Goal: Communication & Community: Answer question/provide support

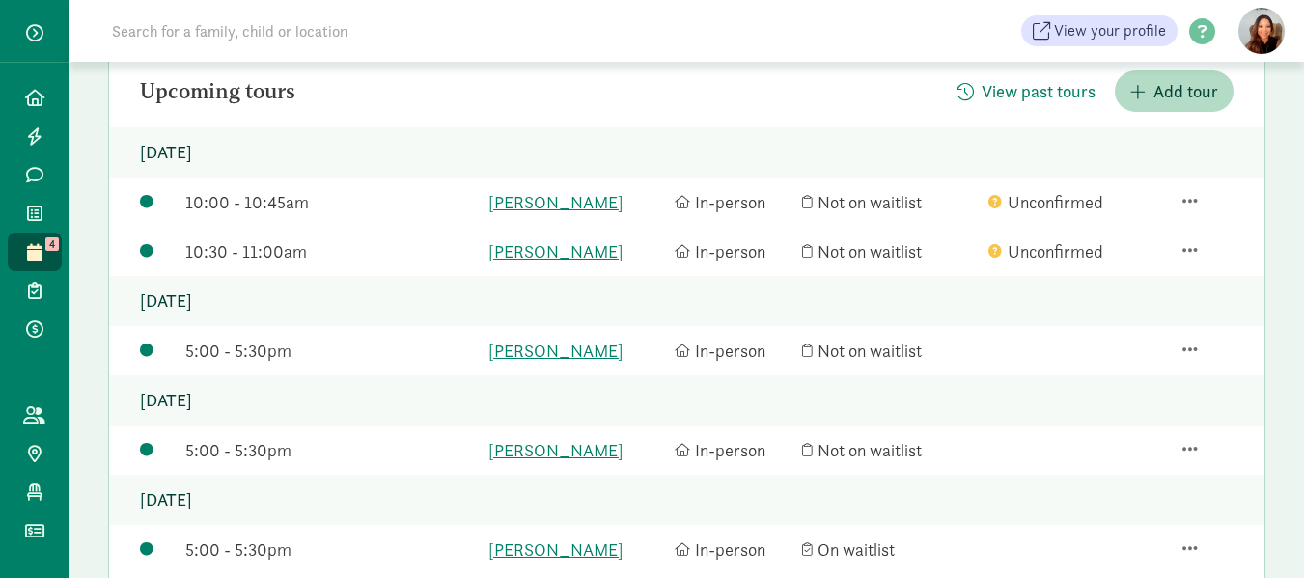
scroll to position [193, 0]
click at [1189, 182] on div "10:00 - 10:45am laeloni snowden In-person Not on waitlist Unconfirmed" at bounding box center [686, 202] width 1155 height 49
drag, startPoint x: 1189, startPoint y: 182, endPoint x: 1182, endPoint y: 198, distance: 16.9
click at [1187, 186] on div "10:00 - 10:45am laeloni snowden In-person Not on waitlist Unconfirmed" at bounding box center [686, 202] width 1155 height 49
click at [1182, 198] on span "button" at bounding box center [1189, 200] width 15 height 17
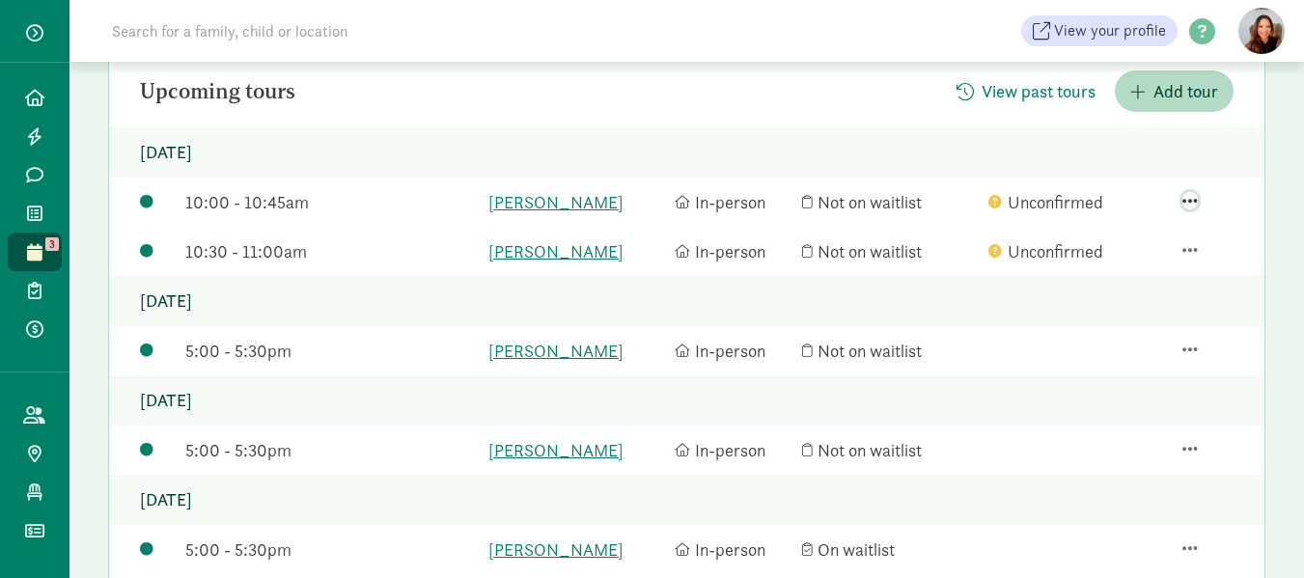
click at [1182, 198] on span "button" at bounding box center [1189, 200] width 15 height 17
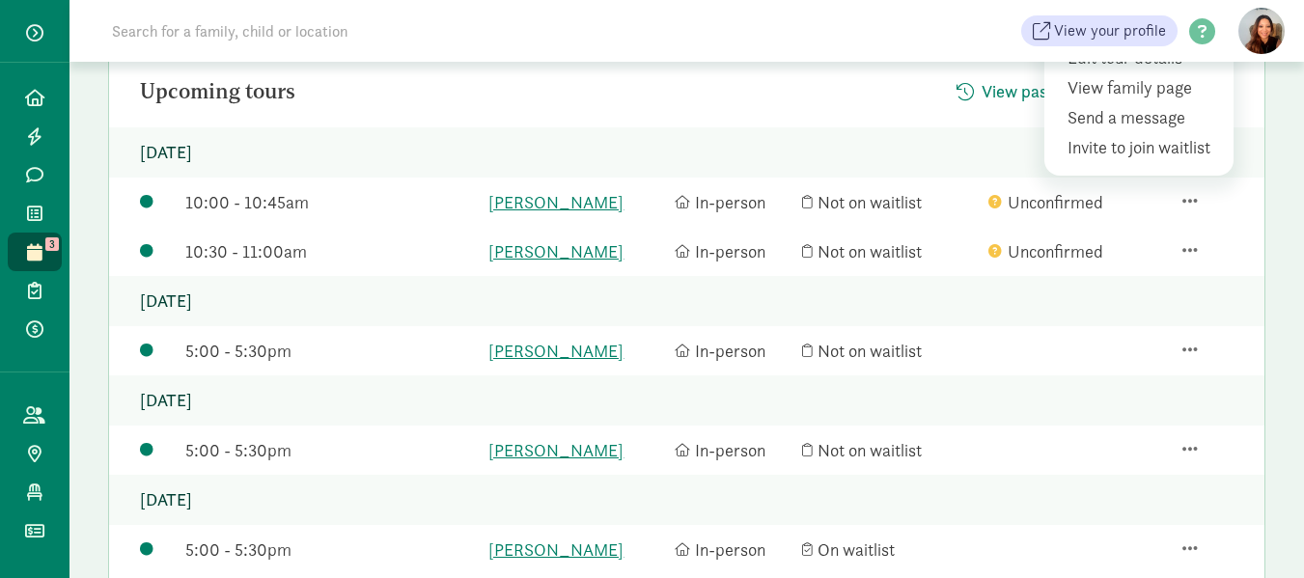
click at [1160, 211] on div "Unconfirmed" at bounding box center [1076, 202] width 177 height 26
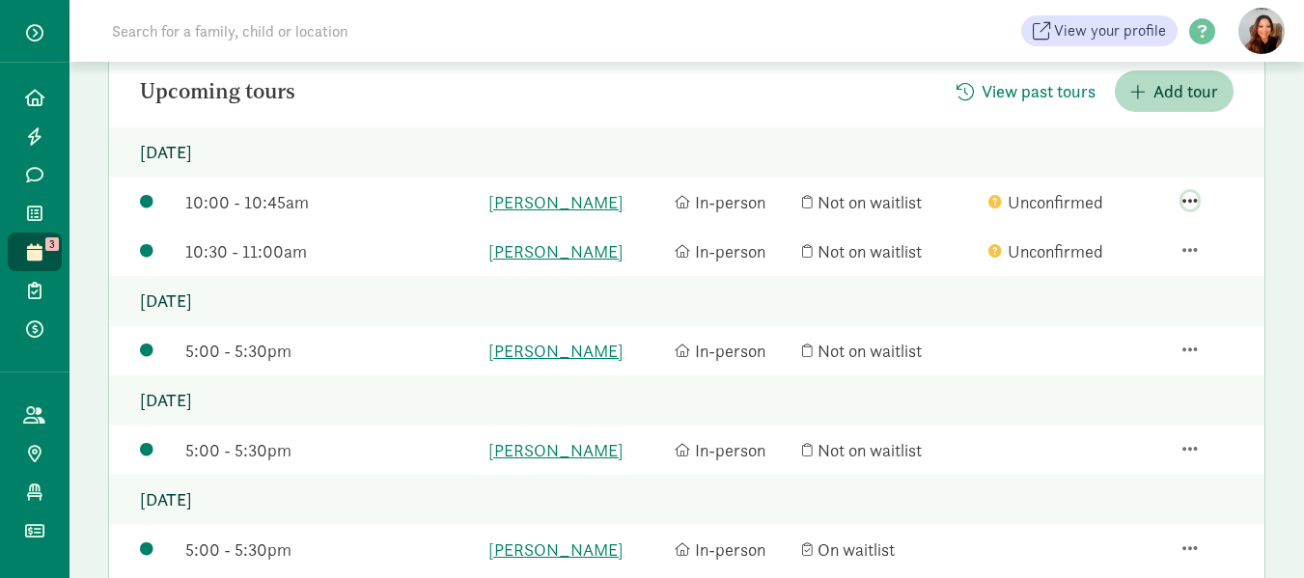
click at [1187, 194] on span "button" at bounding box center [1189, 200] width 15 height 17
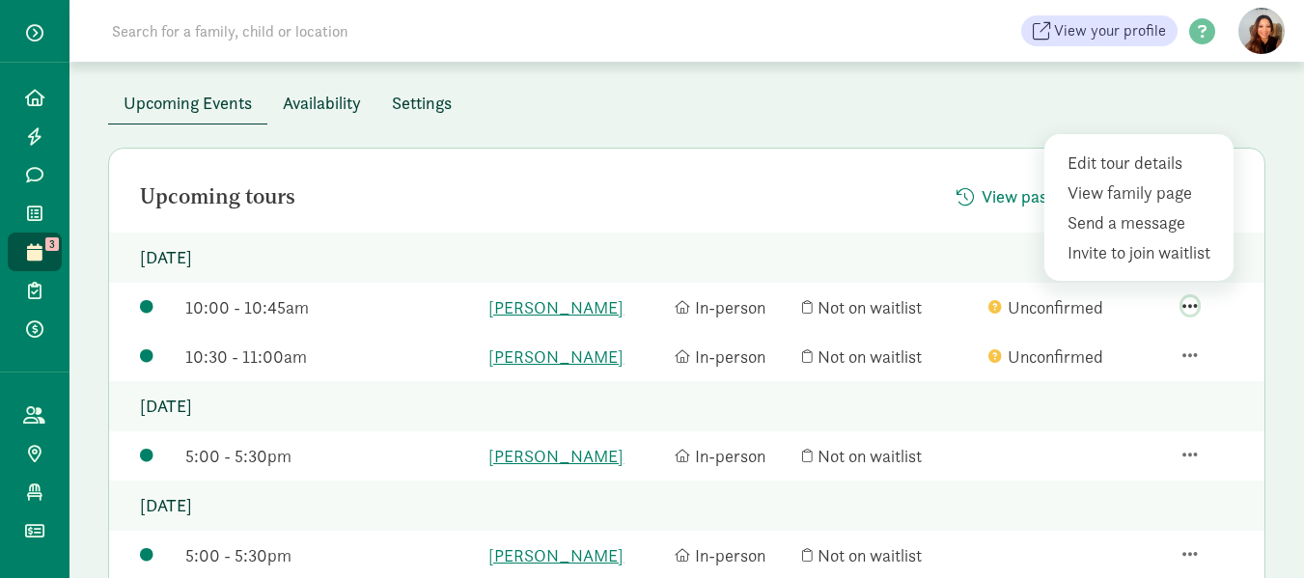
scroll to position [0, 0]
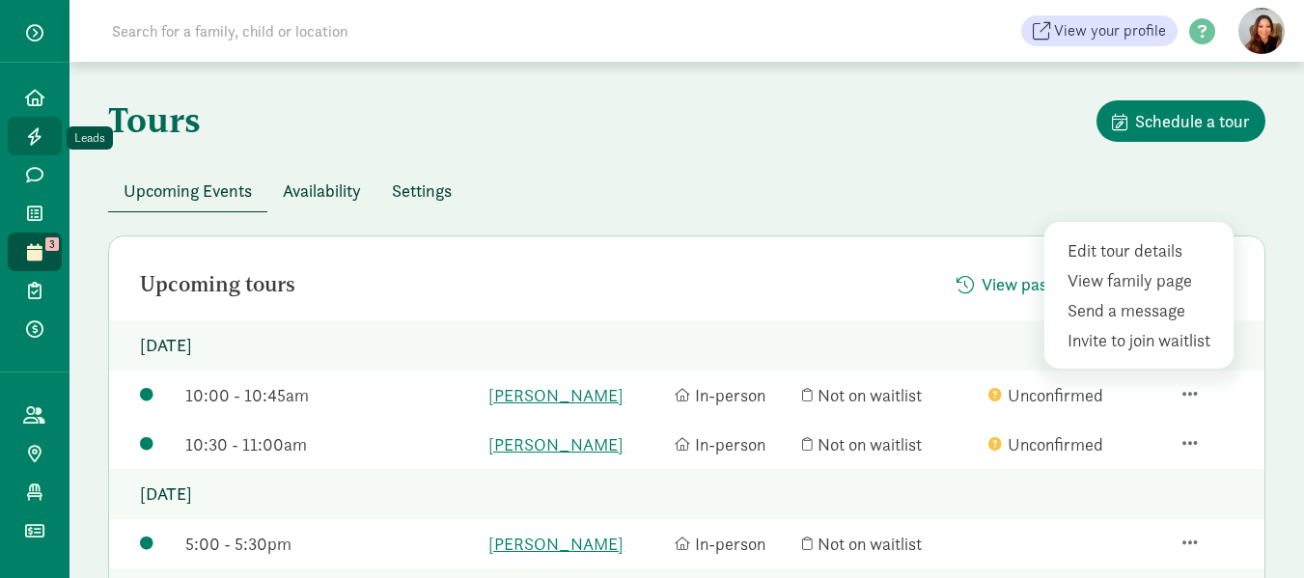
click at [42, 128] on icon at bounding box center [34, 135] width 15 height 17
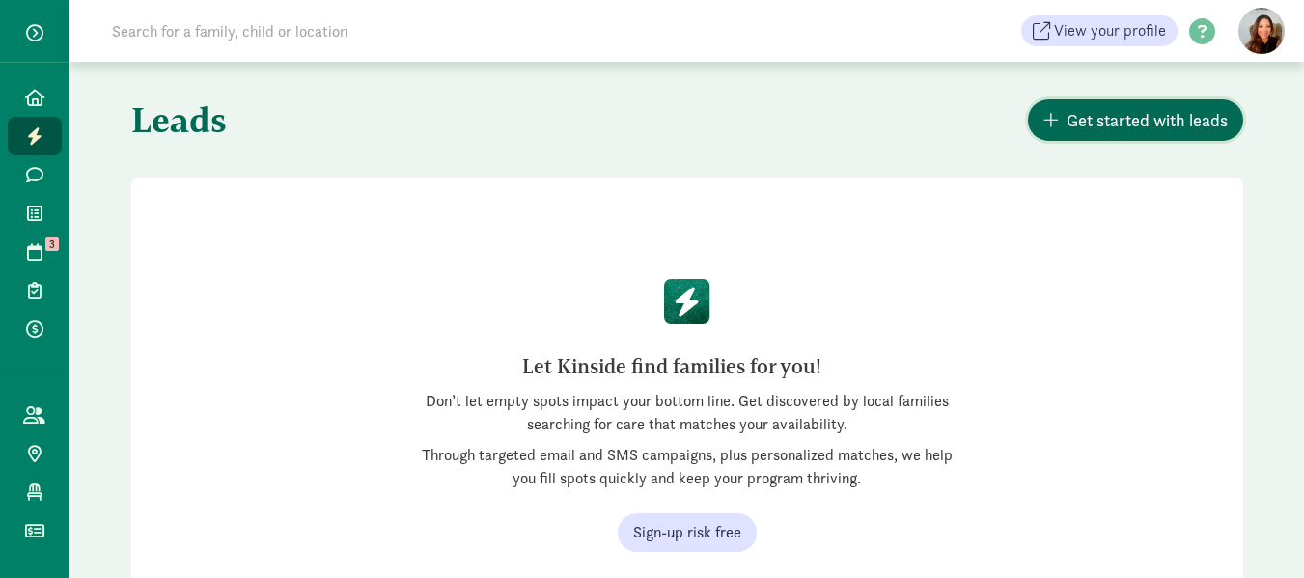
click at [1142, 118] on span "Get started with leads" at bounding box center [1147, 120] width 161 height 26
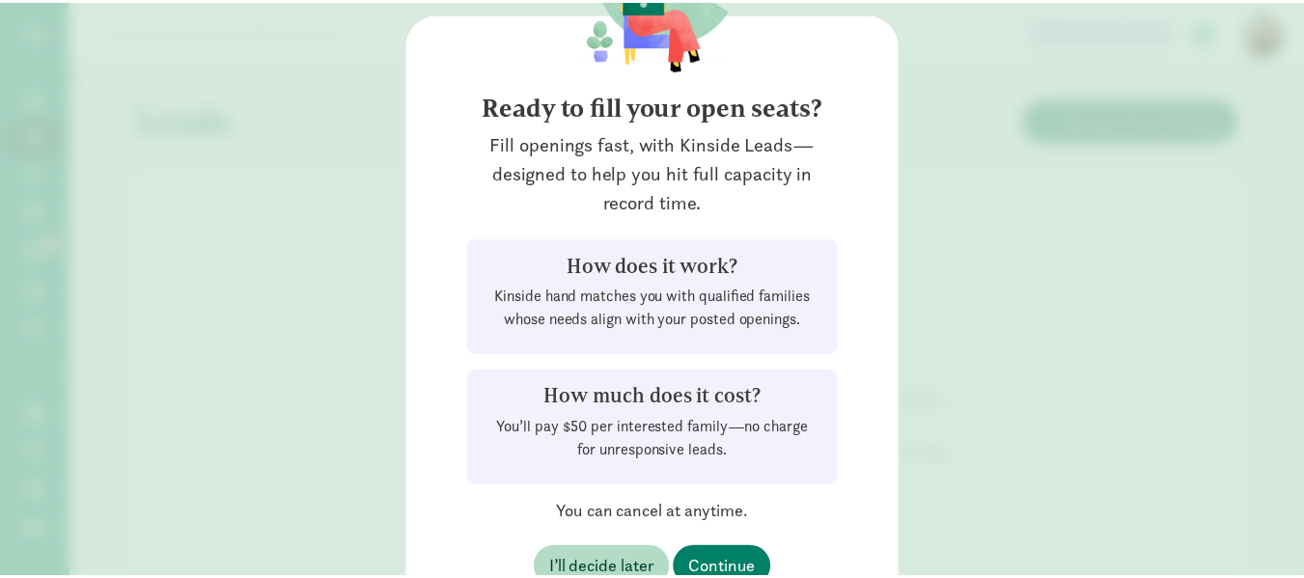
scroll to position [201, 0]
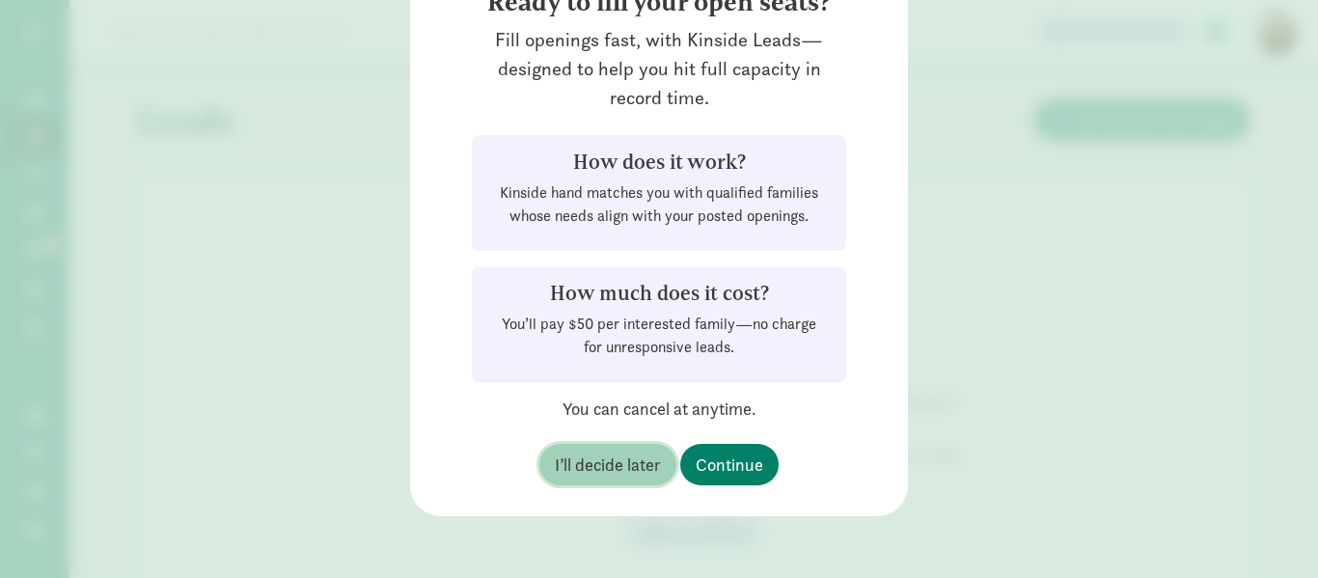
click at [616, 460] on span "I’ll decide later" at bounding box center [608, 465] width 106 height 26
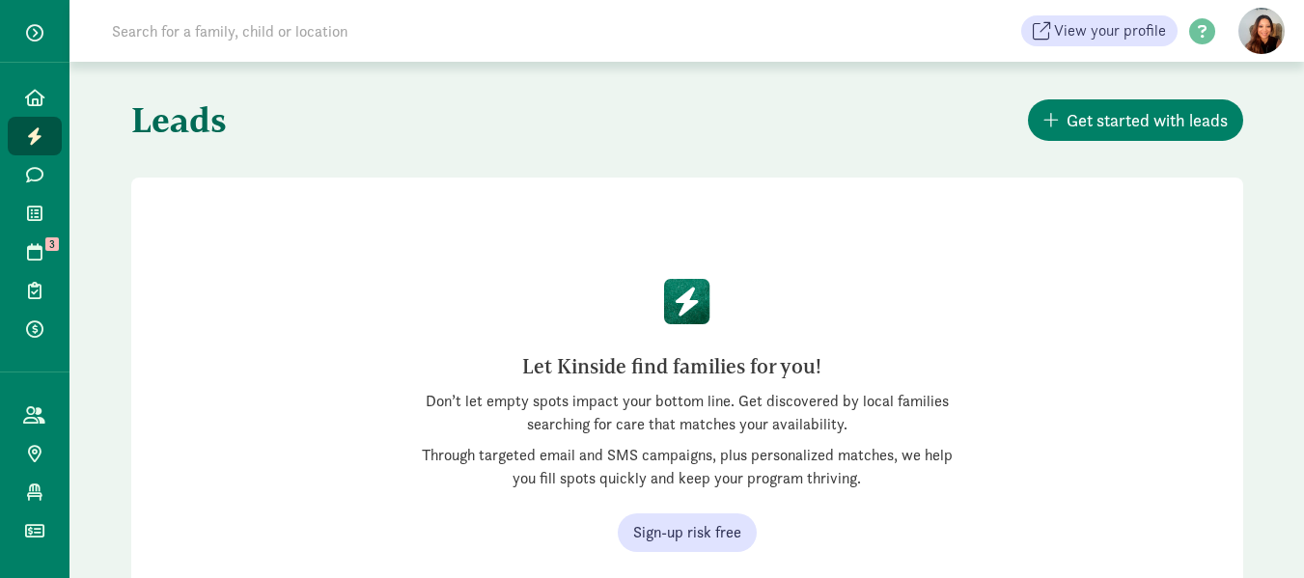
click at [616, 460] on span "I’ll decide later" at bounding box center [601, 465] width 106 height 26
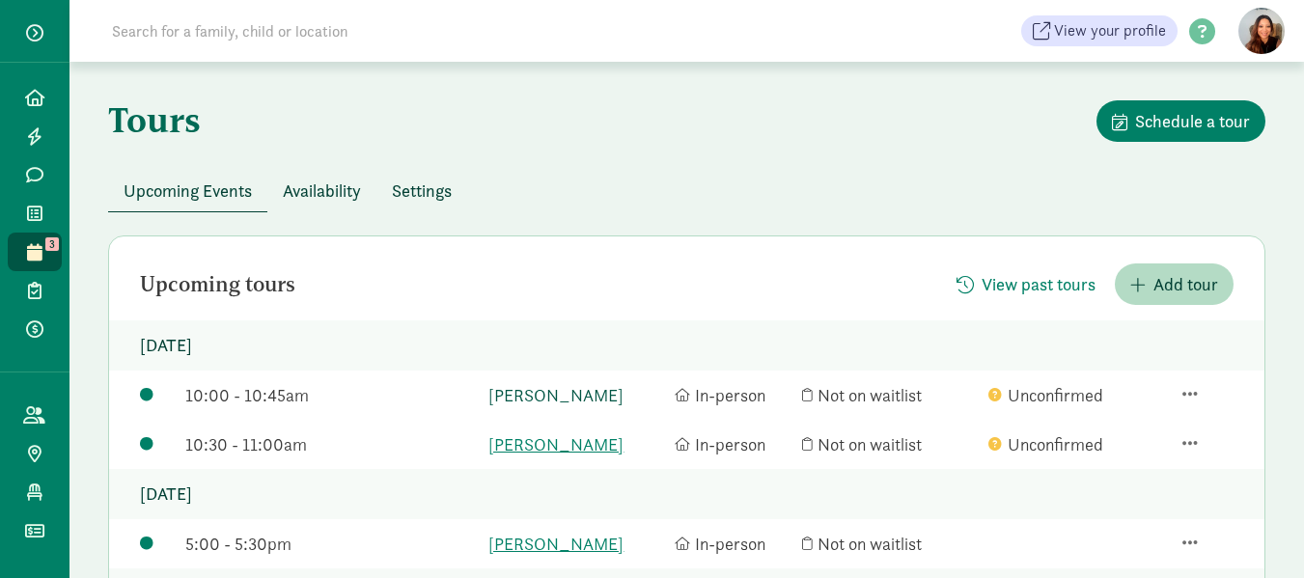
click at [529, 383] on link "[PERSON_NAME]" at bounding box center [576, 395] width 177 height 26
click at [556, 390] on link "[PERSON_NAME]" at bounding box center [576, 395] width 177 height 26
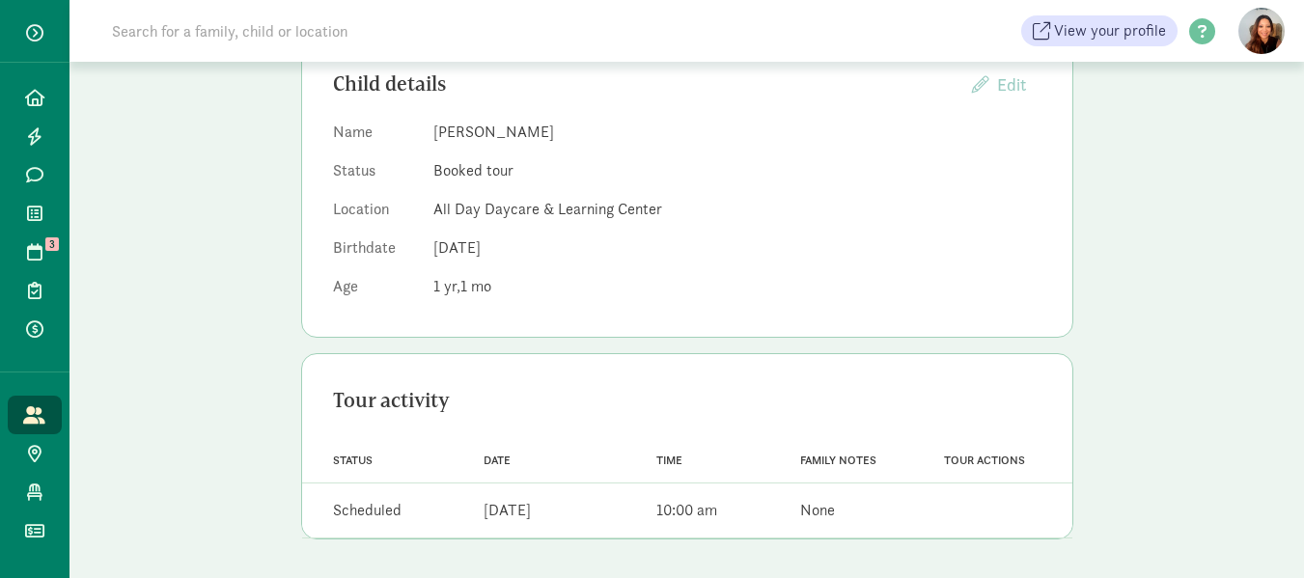
scroll to position [127, 0]
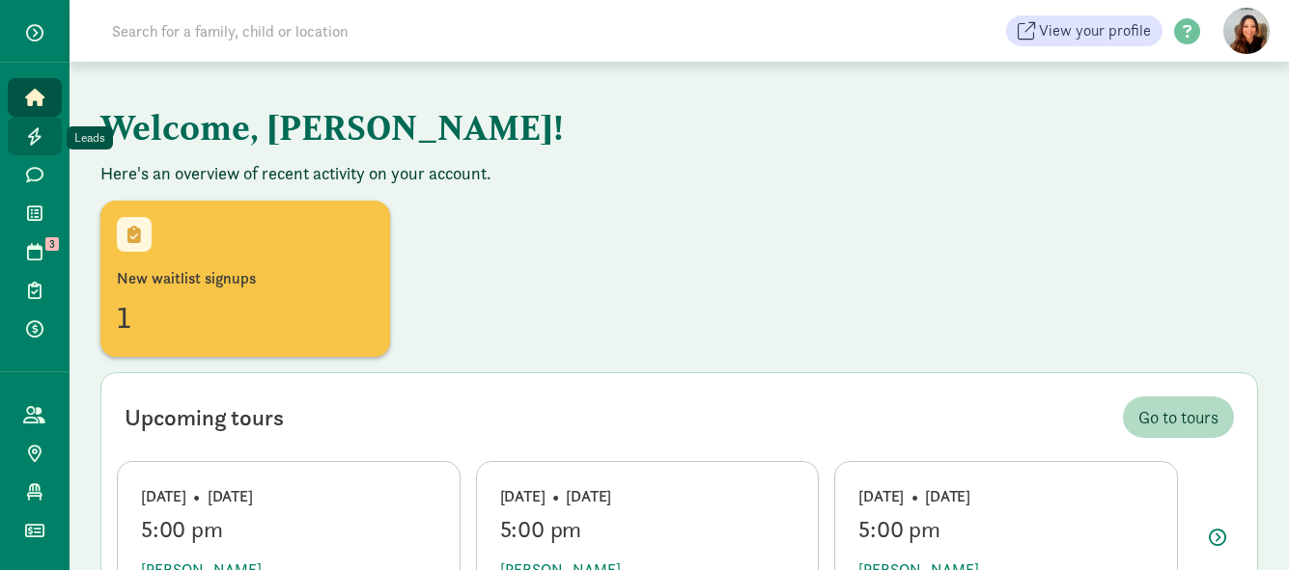
click at [28, 127] on icon at bounding box center [34, 135] width 15 height 17
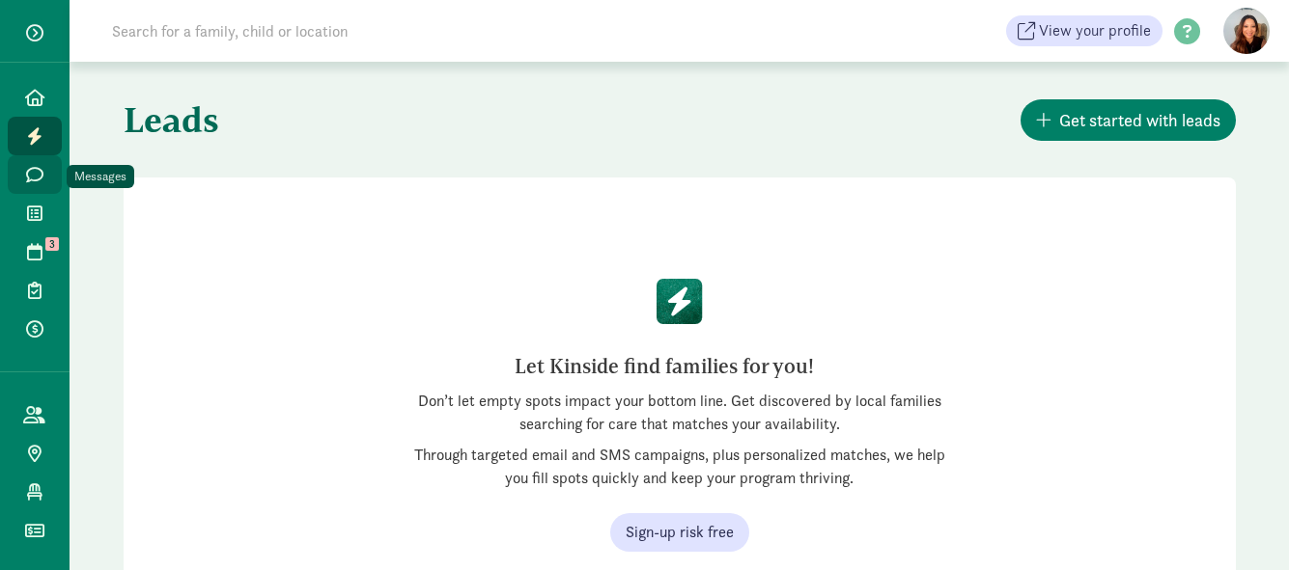
click at [30, 164] on link "Messages" at bounding box center [35, 174] width 54 height 39
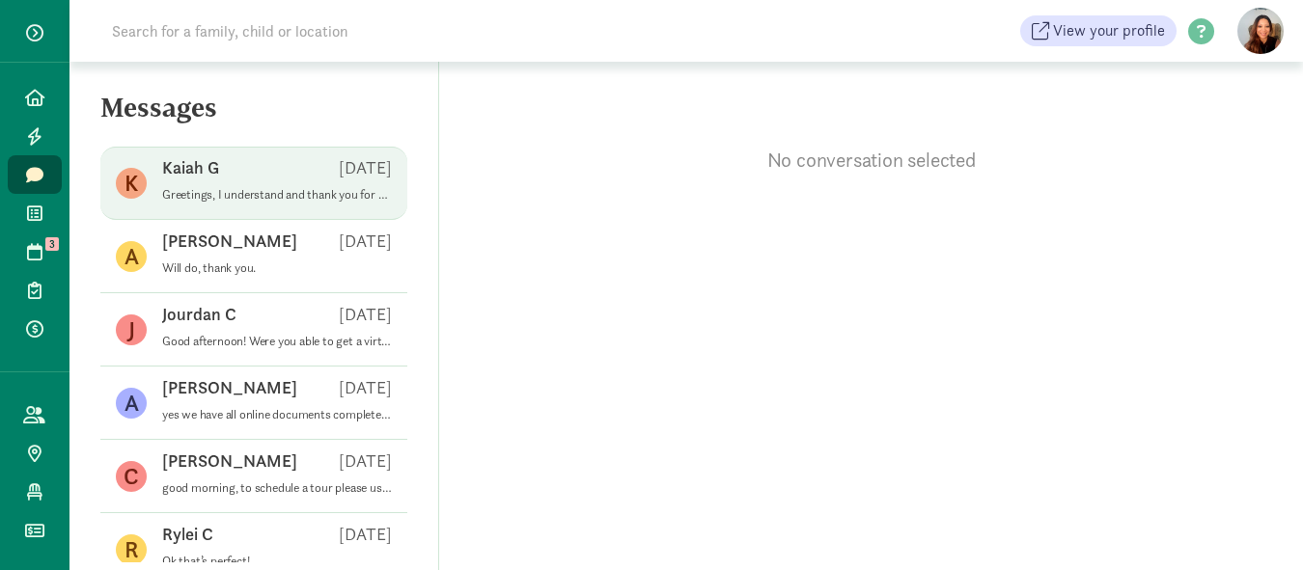
click at [228, 182] on div "Kaiah G [DATE]" at bounding box center [277, 171] width 230 height 31
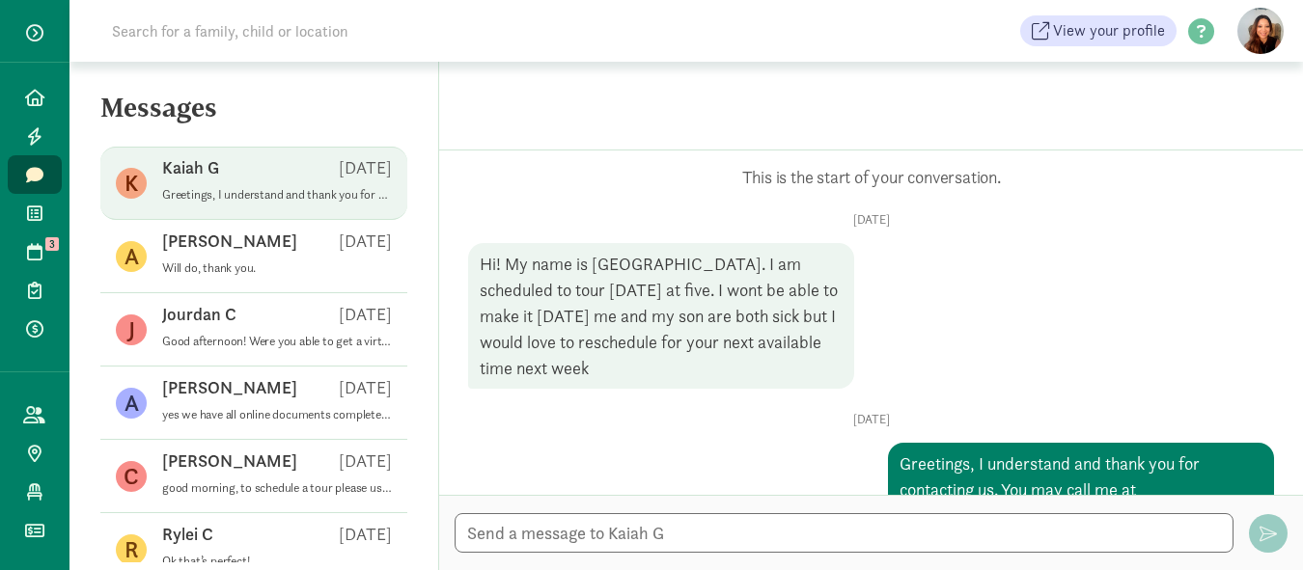
scroll to position [169, 0]
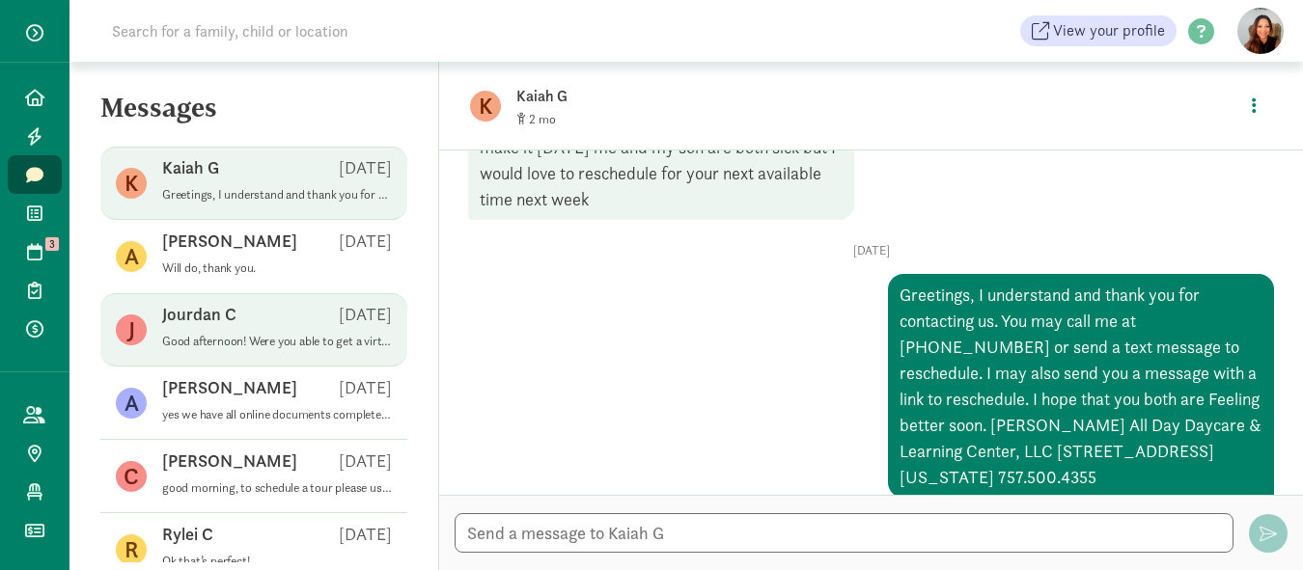
click at [258, 313] on div "Jourdan C [DATE]" at bounding box center [277, 318] width 230 height 31
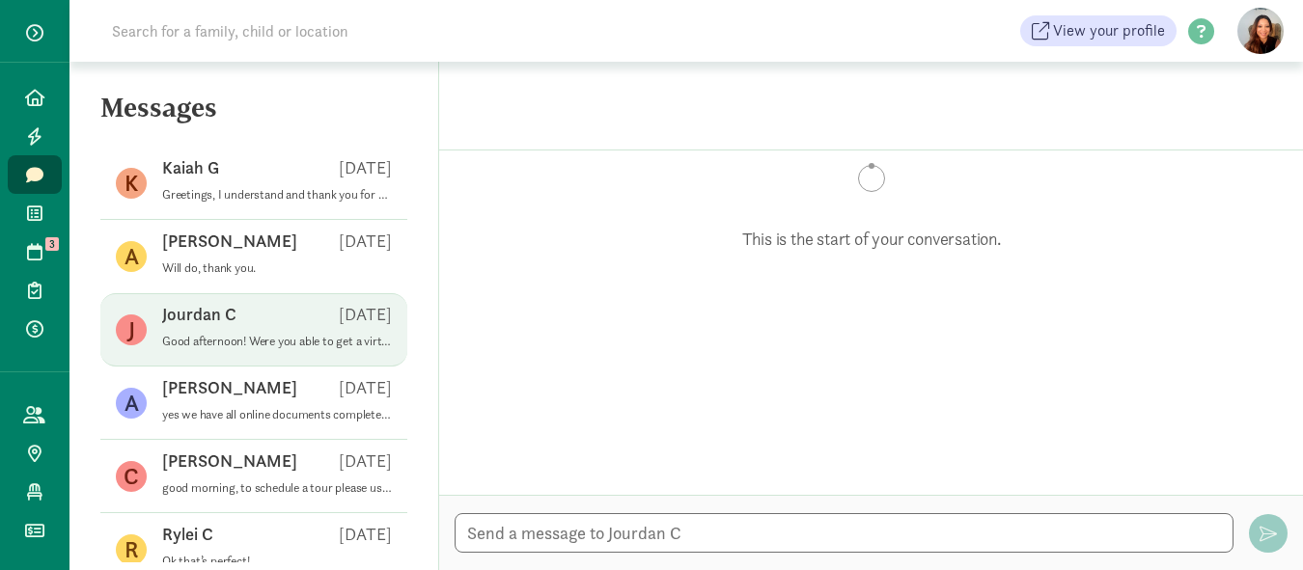
scroll to position [263, 0]
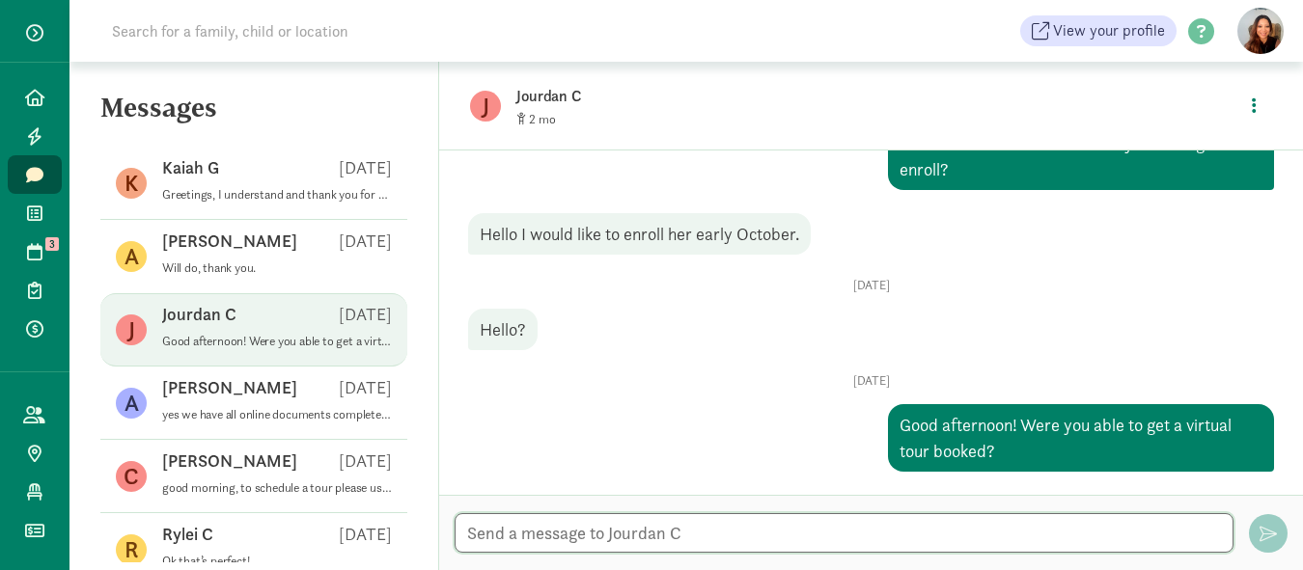
click at [487, 525] on textarea at bounding box center [844, 533] width 779 height 40
click at [487, 526] on textarea at bounding box center [844, 533] width 779 height 40
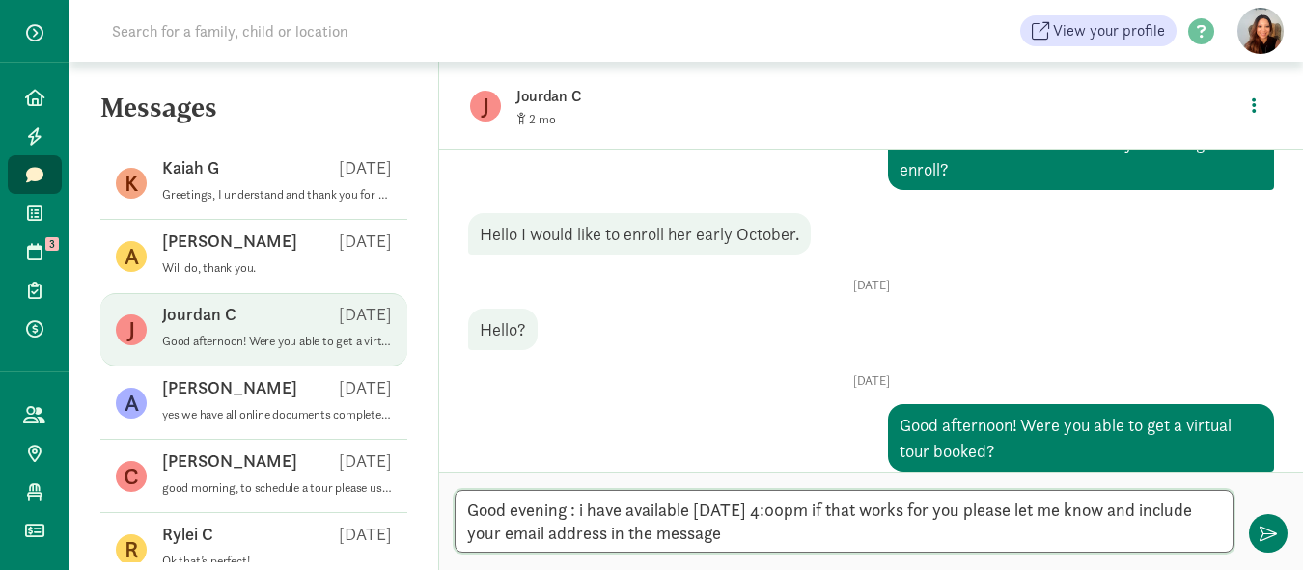
type textarea "Good evening : i have available [DATE] 4:00pm if that works for you please let …"
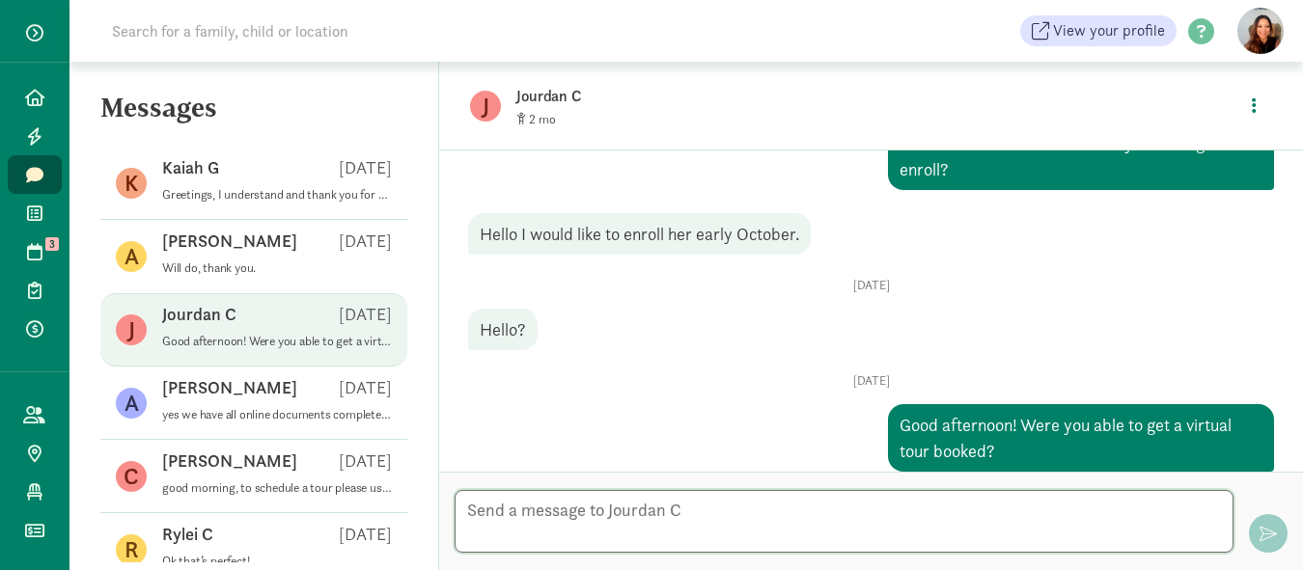
scroll to position [437, 0]
